Goal: Leave review/rating: Leave review/rating

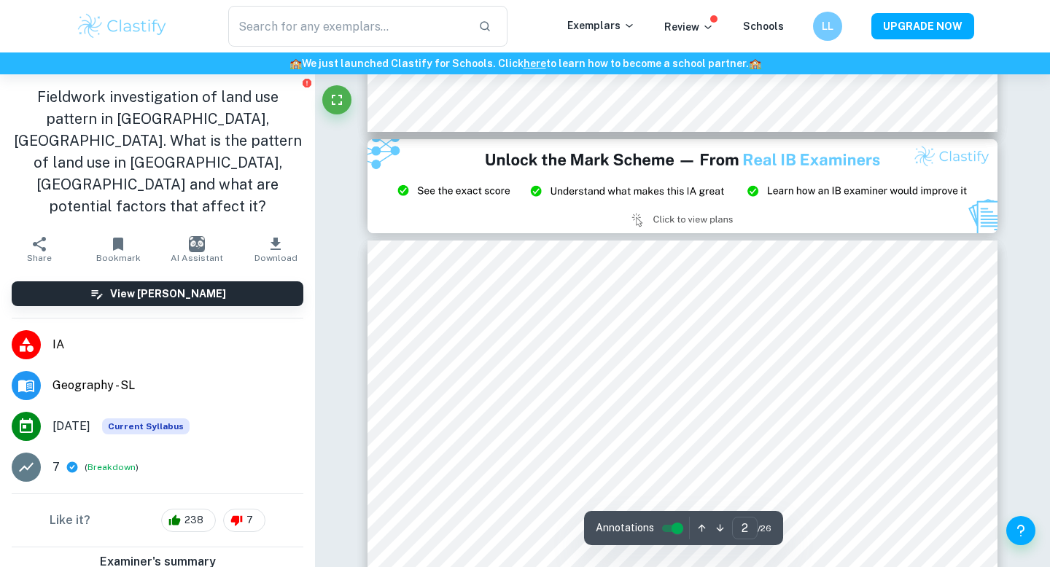
type input "3"
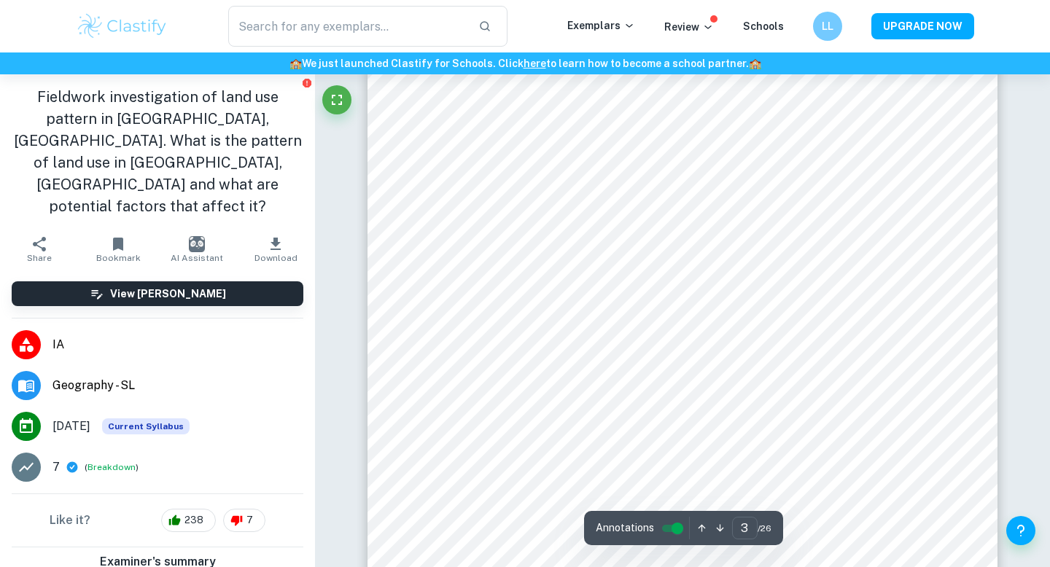
scroll to position [2059, 0]
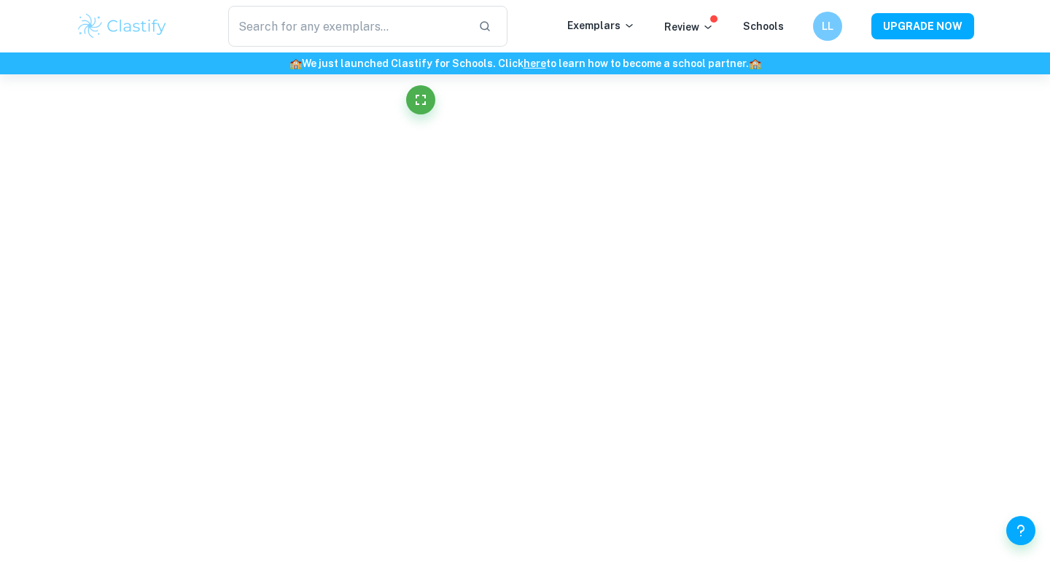
scroll to position [785, 0]
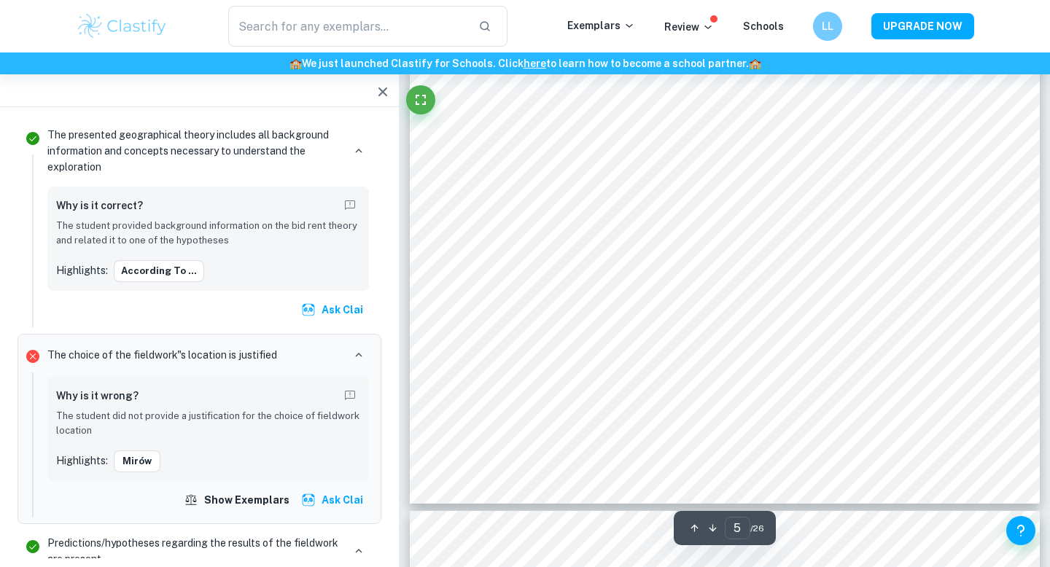
type input "6"
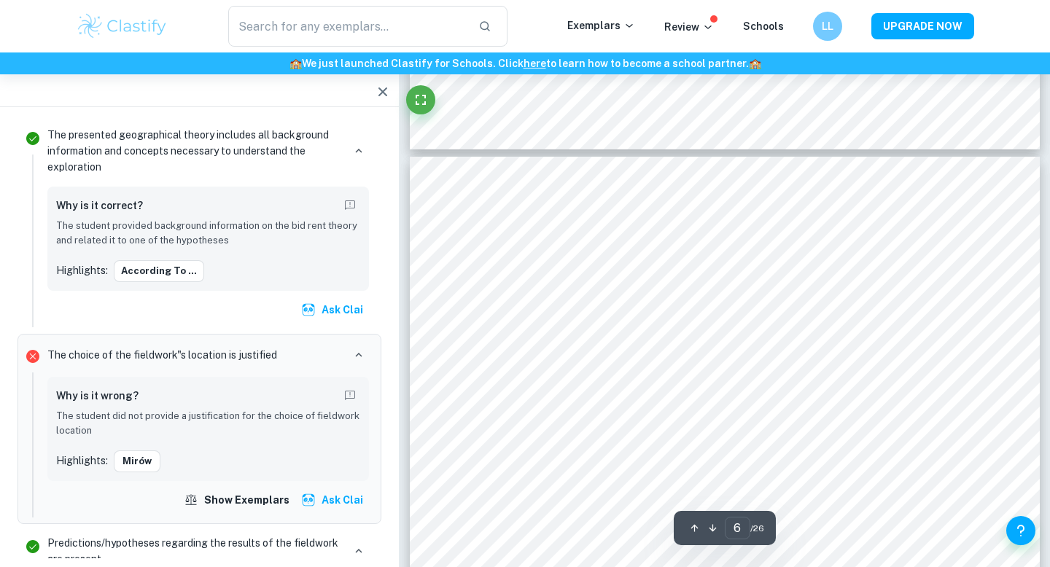
scroll to position [4492, 0]
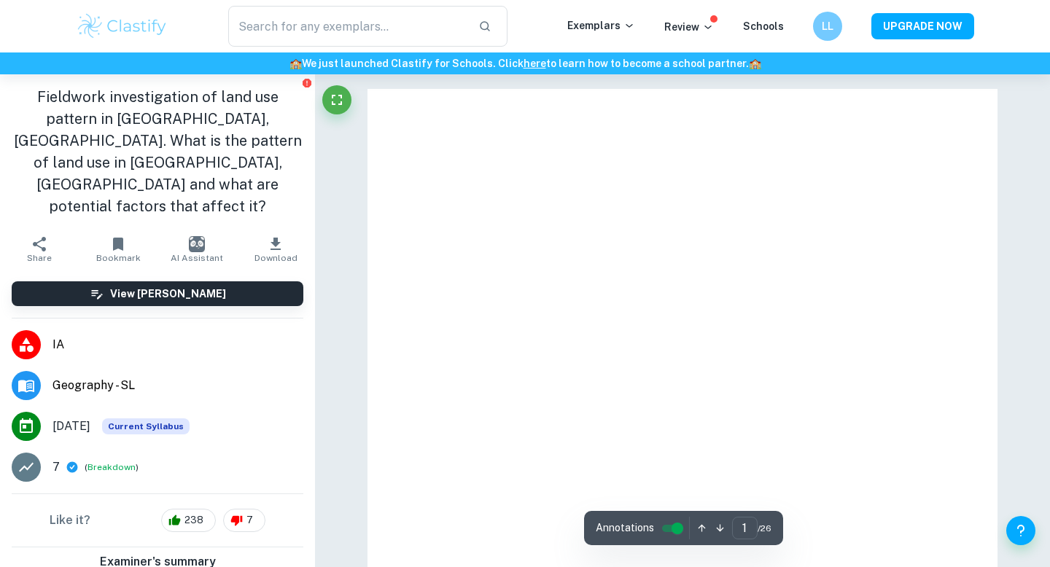
scroll to position [175, 0]
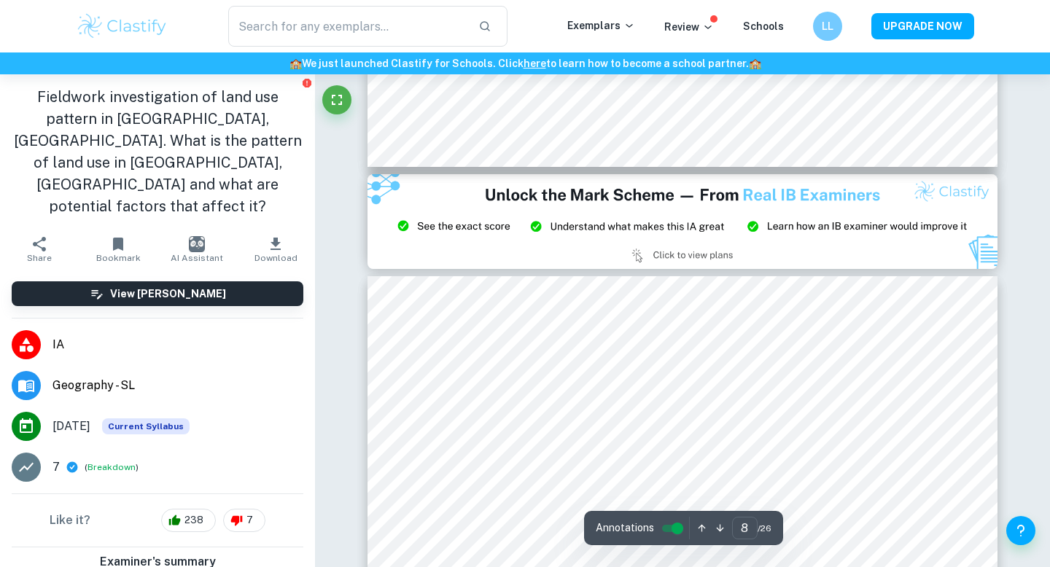
type input "9"
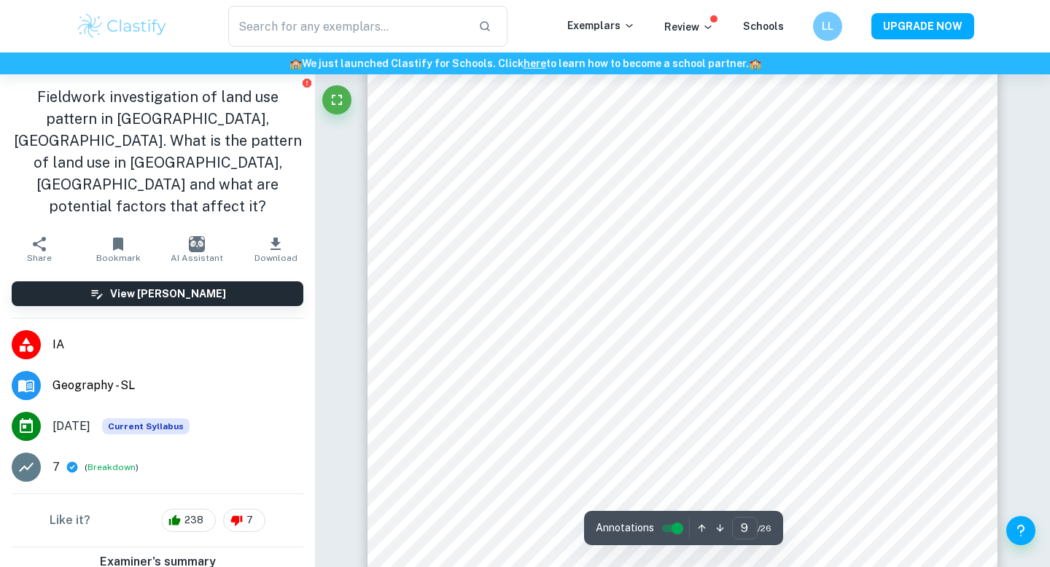
scroll to position [7832, 0]
